Goal: Task Accomplishment & Management: Complete application form

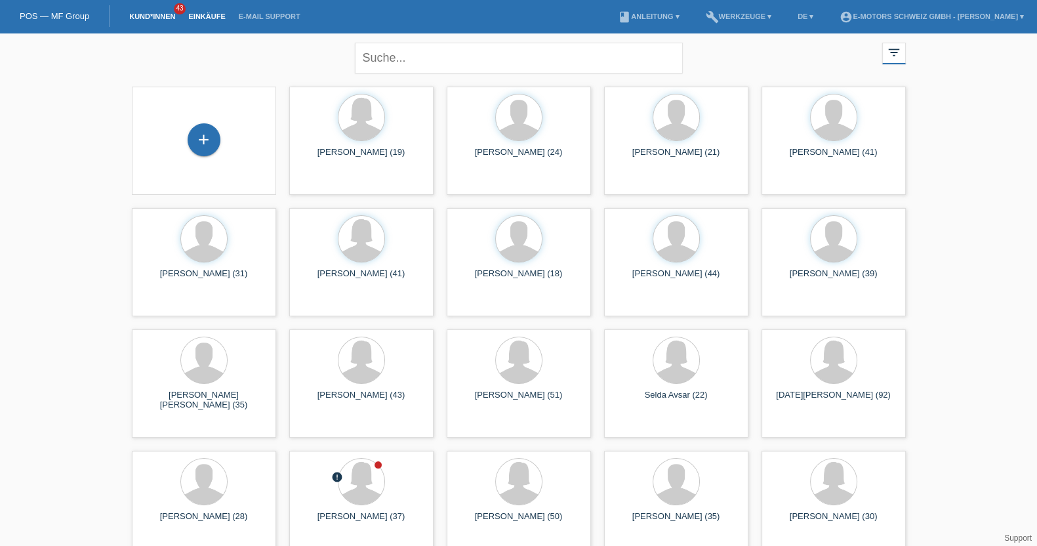
click at [204, 21] on li "Einkäufe" at bounding box center [207, 16] width 50 height 33
click at [203, 16] on link "Einkäufe" at bounding box center [207, 16] width 50 height 8
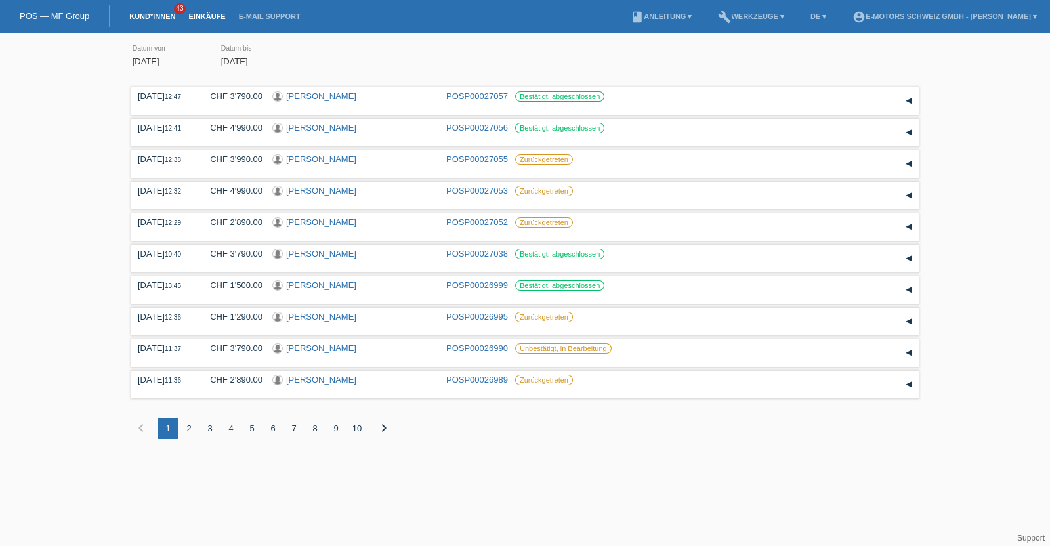
click at [156, 18] on link "Kund*innen" at bounding box center [152, 16] width 59 height 8
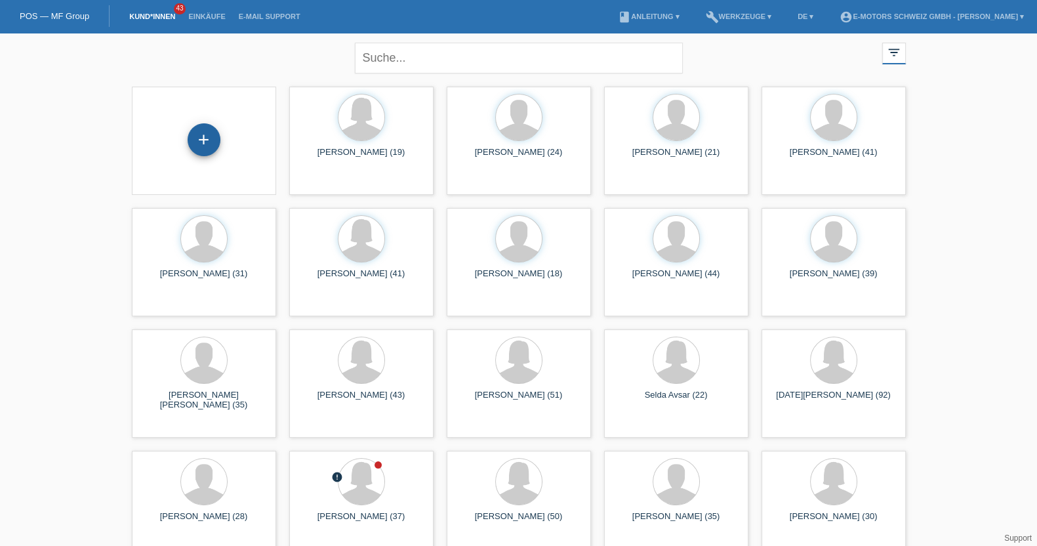
click at [207, 137] on div "+" at bounding box center [204, 139] width 33 height 33
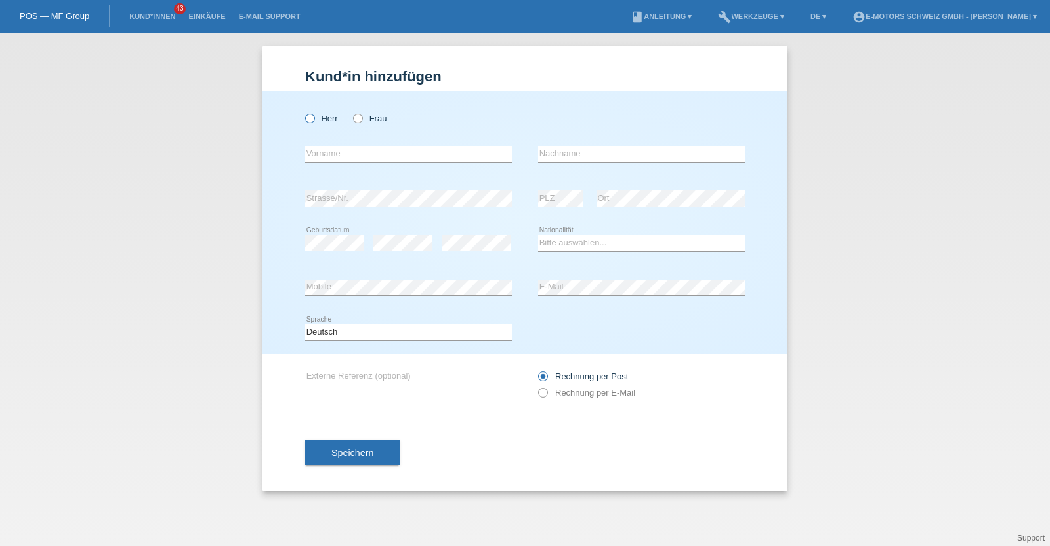
click at [303, 112] on icon at bounding box center [303, 112] width 0 height 0
click at [312, 118] on input "Herr" at bounding box center [309, 117] width 9 height 9
radio input "true"
click at [325, 153] on input "text" at bounding box center [408, 154] width 207 height 16
type input "Armend"
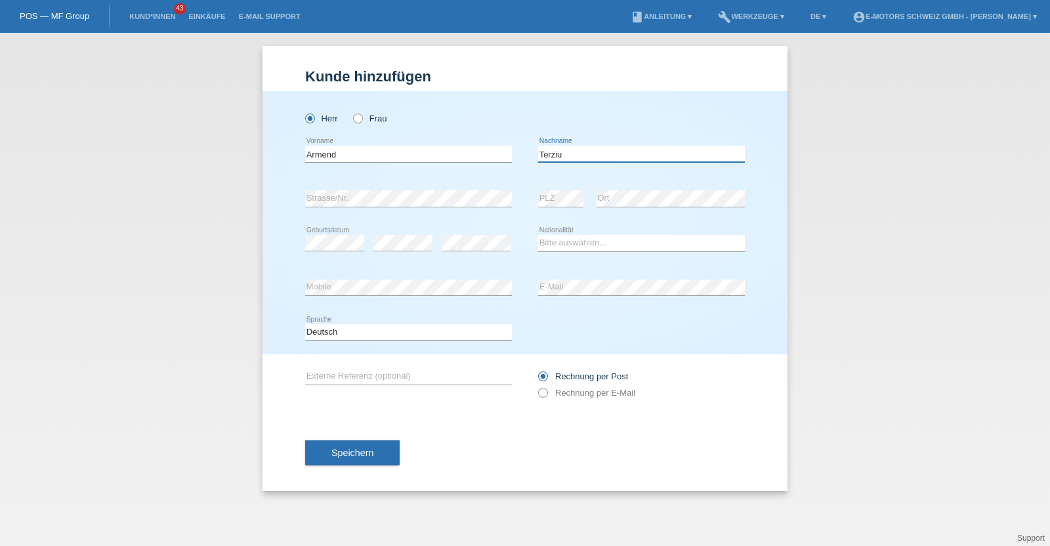
type input "Terziu"
click at [579, 245] on select "Bitte auswählen... Schweiz Deutschland Liechtenstein Österreich ------------ Af…" at bounding box center [641, 243] width 207 height 16
select select "XK"
click at [538, 235] on select "Bitte auswählen... Schweiz Deutschland Liechtenstein Österreich ------------ Af…" at bounding box center [641, 243] width 207 height 16
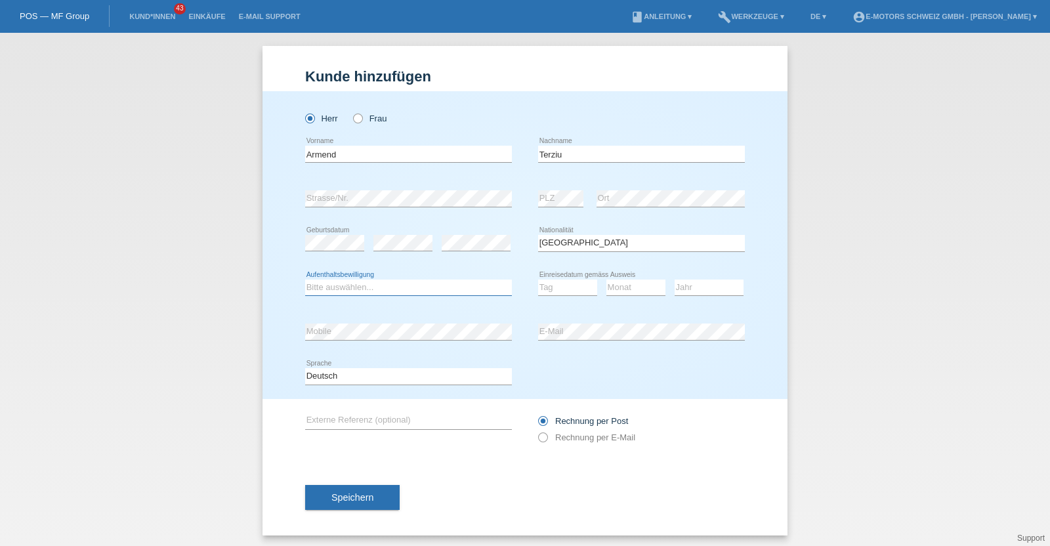
click at [355, 286] on select "Bitte auswählen... C B B - Flüchtlingsstatus Andere" at bounding box center [408, 287] width 207 height 16
select select "B"
click at [305, 279] on select "Bitte auswählen... C B B - Flüchtlingsstatus Andere" at bounding box center [408, 287] width 207 height 16
click at [556, 289] on select "Tag 01 02 03 04 05 06 07 08 09 10 11" at bounding box center [567, 287] width 59 height 16
select select "25"
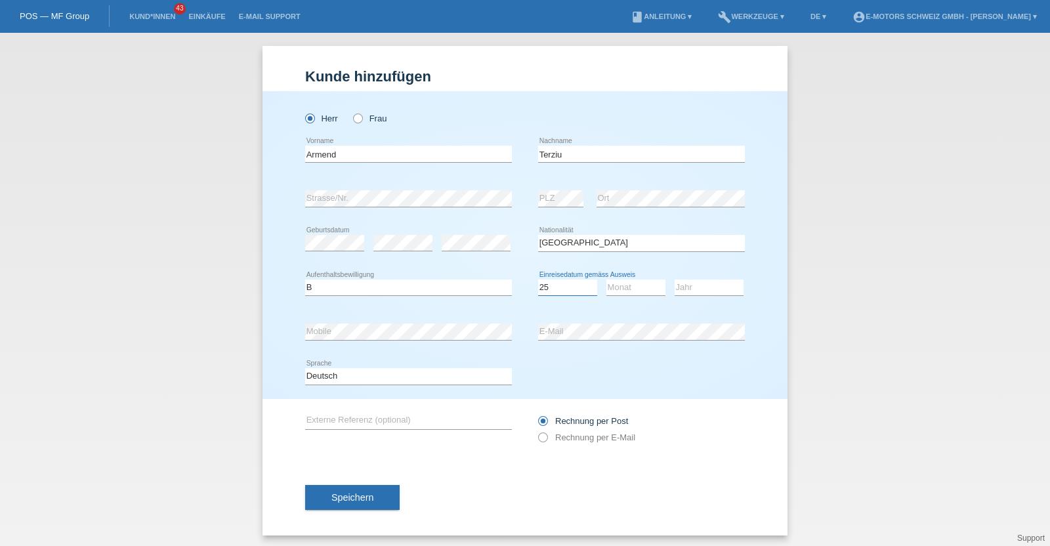
click at [538, 279] on select "Tag 01 02 03 04 05 06 07 08 09 10 11" at bounding box center [567, 287] width 59 height 16
click at [629, 288] on select "Monat 01 02 03 04 05 06 07 08 09 10 11" at bounding box center [635, 287] width 59 height 16
select select "05"
click at [606, 279] on select "Monat 01 02 03 04 05 06 07 08 09 10 11" at bounding box center [635, 287] width 59 height 16
click at [693, 290] on select "Jahr 2025 2024 2023 2022 2021 2020 2019 2018 2017 2016 2015 2014 2013 2012 2011…" at bounding box center [708, 287] width 69 height 16
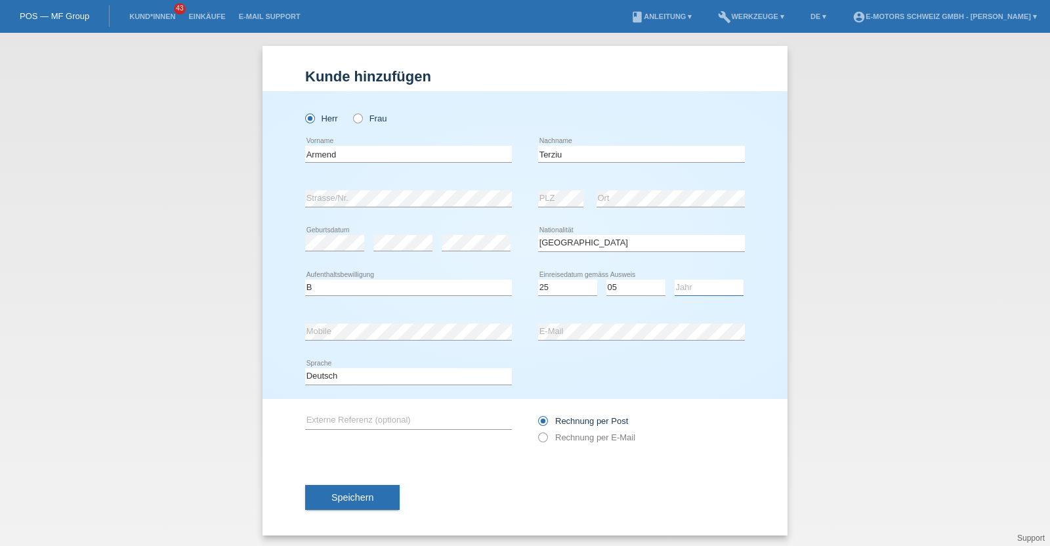
select select "2017"
click at [674, 279] on select "Jahr 2025 2024 2023 2022 2021 2020 2019 2018 2017 2016 2015 2014 2013 2012 2011…" at bounding box center [708, 287] width 69 height 16
click at [276, 324] on div "Herr Frau Armend error Vorname C" at bounding box center [524, 245] width 525 height 308
click at [506, 327] on div "error Mobile error E-Mail" at bounding box center [525, 332] width 440 height 45
click at [367, 497] on button "Speichern" at bounding box center [352, 497] width 94 height 25
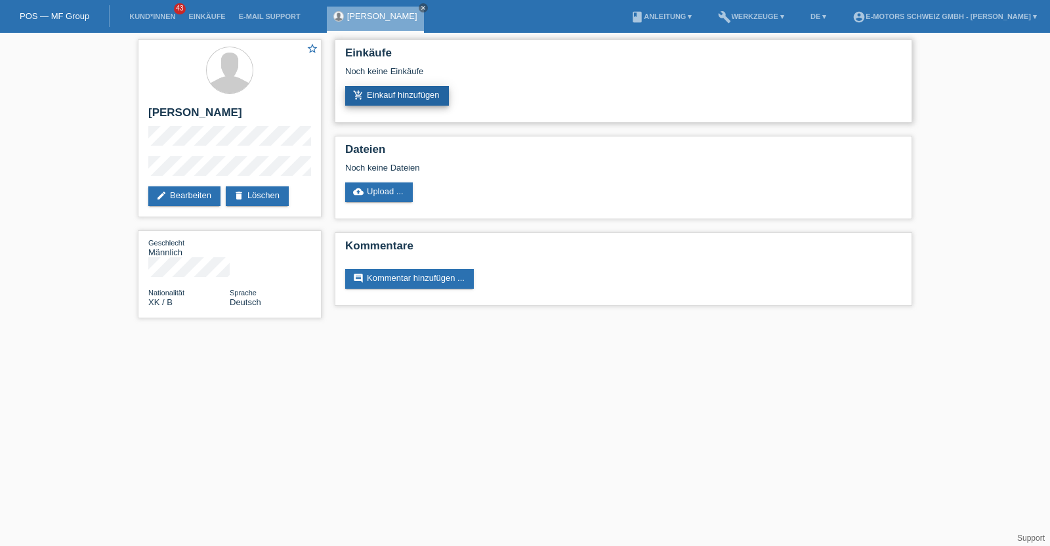
click at [401, 94] on link "add_shopping_cart Einkauf hinzufügen" at bounding box center [397, 96] width 104 height 20
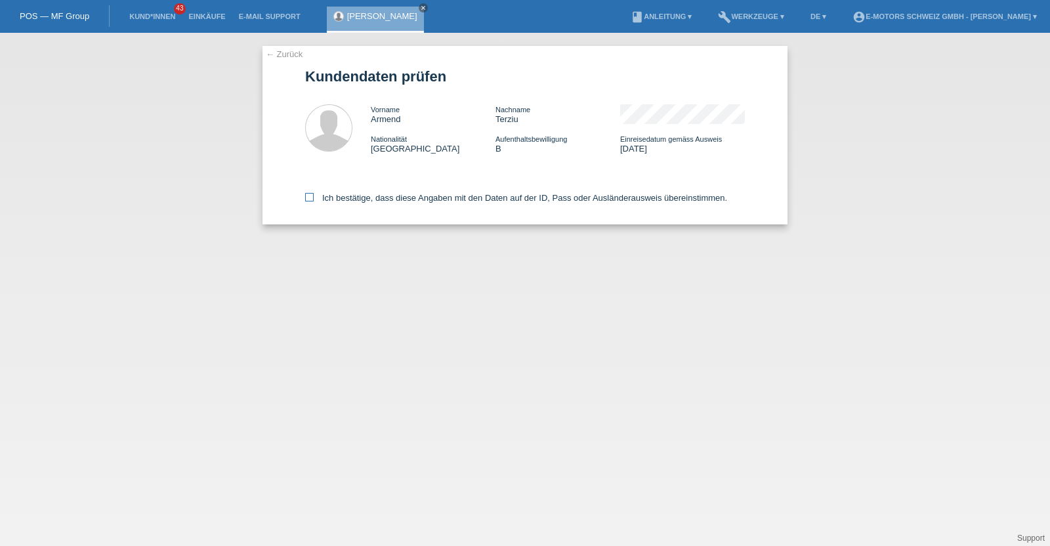
click at [375, 195] on label "Ich bestätige, dass diese Angaben mit den Daten auf der ID, Pass oder Ausländer…" at bounding box center [516, 198] width 422 height 10
click at [314, 195] on input "Ich bestätige, dass diese Angaben mit den Daten auf der ID, Pass oder Ausländer…" at bounding box center [309, 197] width 9 height 9
checkbox input "true"
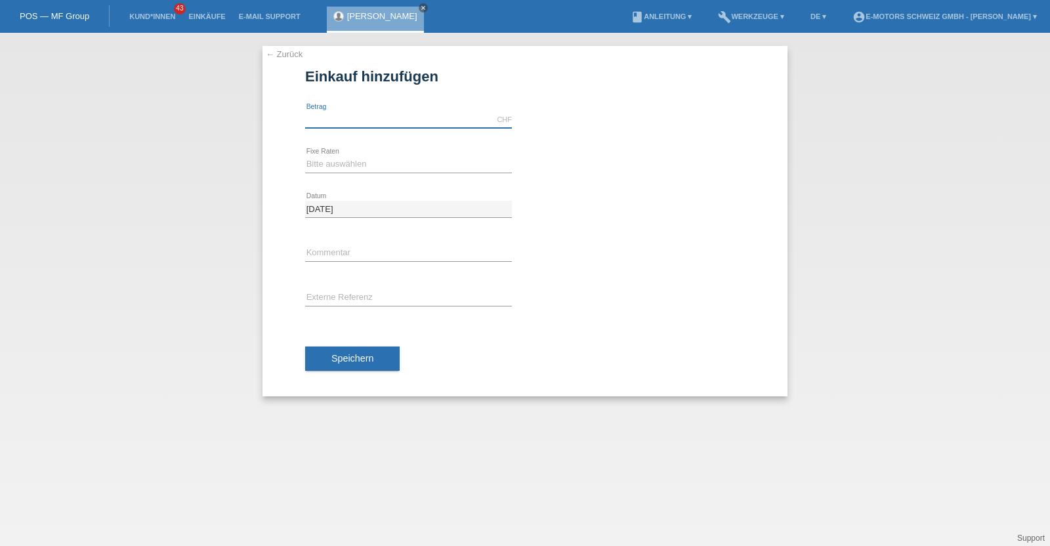
click at [368, 119] on input "text" at bounding box center [408, 120] width 207 height 16
type input "3790.00"
click at [384, 160] on select "Bitte auswählen 12 Raten 24 Raten 36 Raten 48 Raten" at bounding box center [408, 164] width 207 height 16
select select "214"
click at [305, 156] on select "Bitte auswählen 12 Raten 24 Raten 36 Raten 48 Raten" at bounding box center [408, 164] width 207 height 16
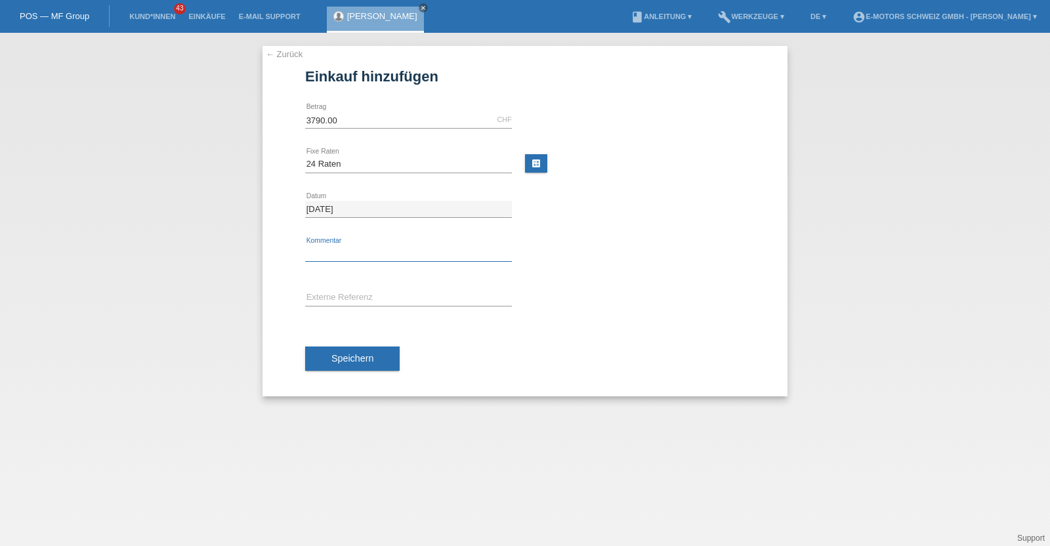
click at [370, 245] on input "text" at bounding box center [408, 253] width 207 height 16
type input "KENAN"
click at [354, 359] on span "Speichern" at bounding box center [352, 358] width 42 height 10
